Goal: Navigation & Orientation: Find specific page/section

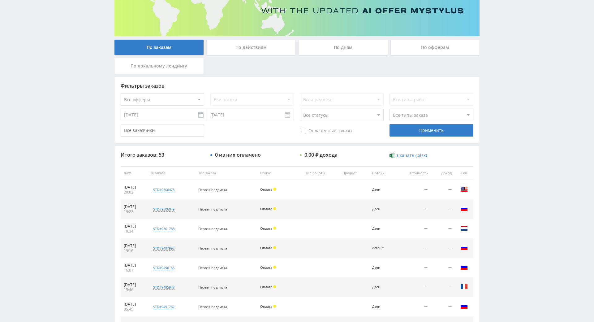
drag, startPoint x: 502, startPoint y: 166, endPoint x: 506, endPoint y: 187, distance: 20.7
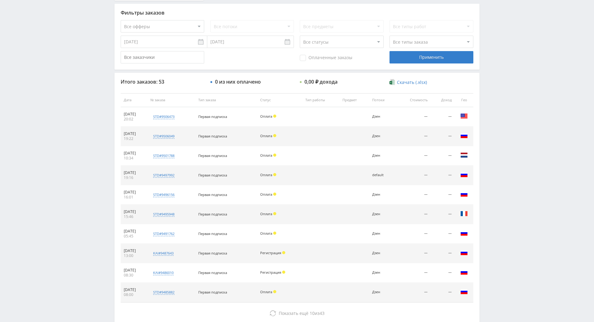
drag, startPoint x: 505, startPoint y: 180, endPoint x: 505, endPoint y: 172, distance: 8.3
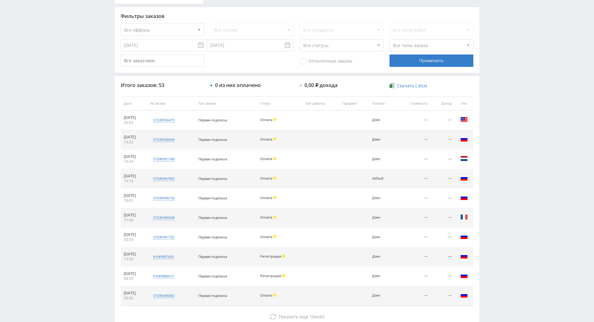
click at [505, 171] on div "Telegram-канал Инструменты База знаний Ваш менеджер: [PERSON_NAME] Online @edug…" at bounding box center [297, 103] width 594 height 519
click at [503, 169] on div "Telegram-канал Инструменты База знаний Ваш менеджер: Alex Alex Online @edugram_…" at bounding box center [297, 103] width 594 height 519
click at [491, 123] on div "Telegram-канал Инструменты База знаний Ваш менеджер: Alex Alex Online @edugram_…" at bounding box center [297, 103] width 594 height 519
click at [493, 124] on div "Telegram-канал Инструменты База знаний Ваш менеджер: Alex Alex Online @edugram_…" at bounding box center [297, 103] width 594 height 519
drag, startPoint x: 493, startPoint y: 124, endPoint x: 500, endPoint y: 102, distance: 23.6
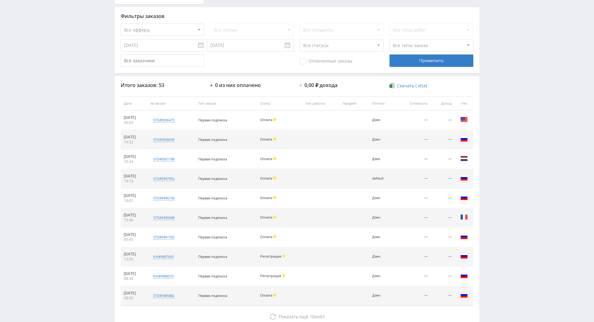
click at [500, 102] on div "Telegram-канал Инструменты База знаний Ваш менеджер: Alex Alex Online @edugram_…" at bounding box center [297, 103] width 594 height 519
click at [496, 89] on div "Telegram-канал Инструменты База знаний Ваш менеджер: Alex Alex Online @edugram_…" at bounding box center [297, 103] width 594 height 519
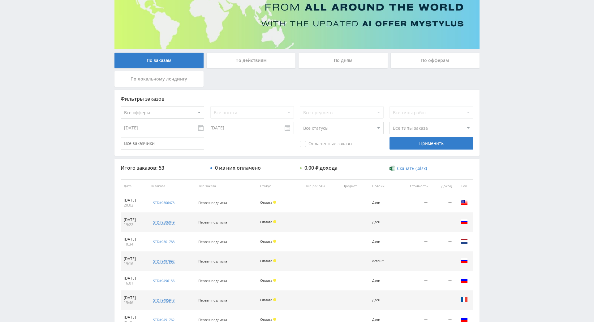
drag, startPoint x: 496, startPoint y: 133, endPoint x: 493, endPoint y: 92, distance: 40.6
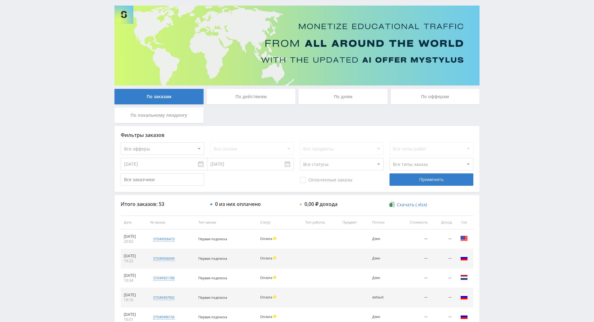
click at [493, 96] on div "Telegram-канал Инструменты База знаний Ваш менеджер: Alex Alex Online @edugram_…" at bounding box center [297, 221] width 594 height 519
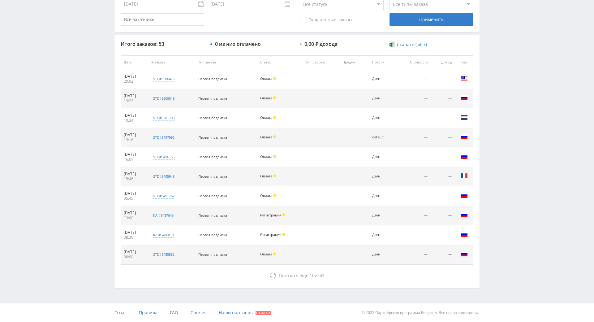
scroll to position [0, 0]
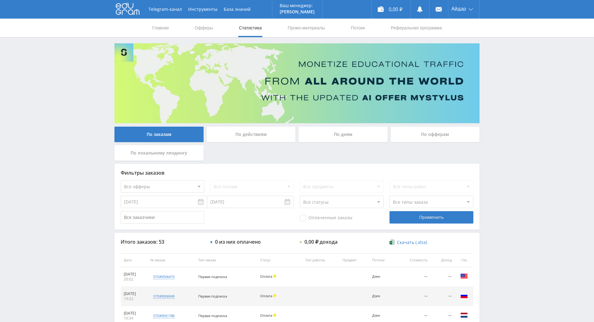
drag, startPoint x: 503, startPoint y: 173, endPoint x: 492, endPoint y: 56, distance: 118.0
